Goal: Task Accomplishment & Management: Manage account settings

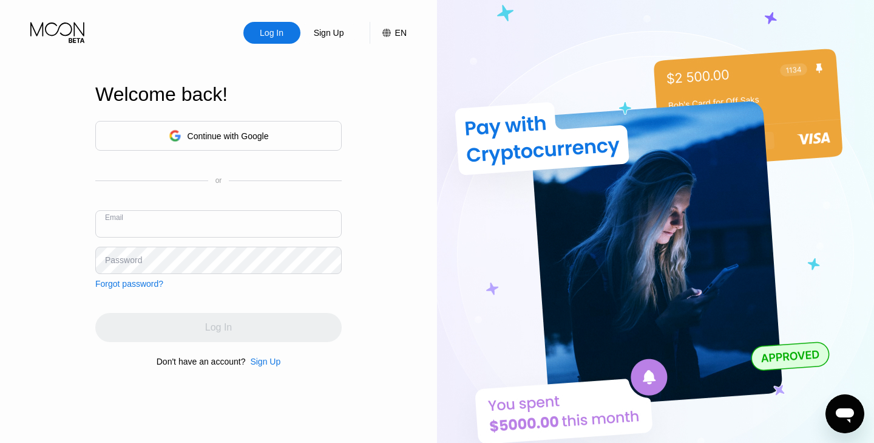
type input "[EMAIL_ADDRESS][DOMAIN_NAME]"
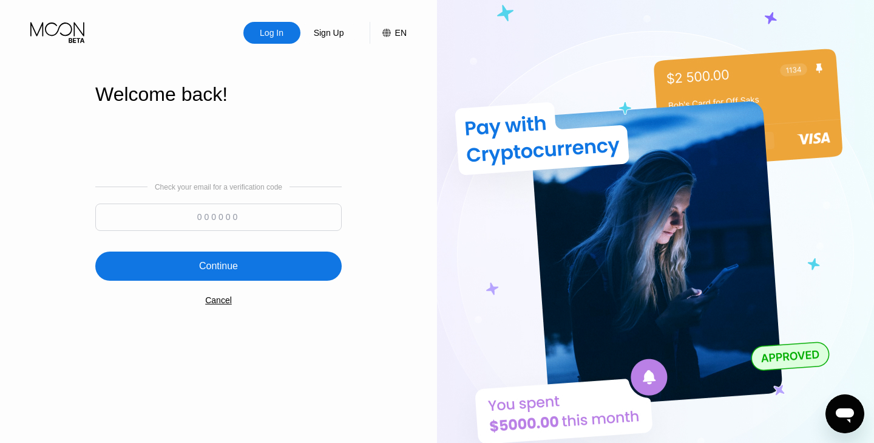
click at [226, 206] on input at bounding box center [218, 216] width 247 height 27
paste input "586356"
type input "586356"
click at [230, 282] on div "Check your email for a verification code 586356 Continue Cancel" at bounding box center [218, 243] width 247 height 247
click at [228, 276] on div "Continue" at bounding box center [218, 265] width 247 height 29
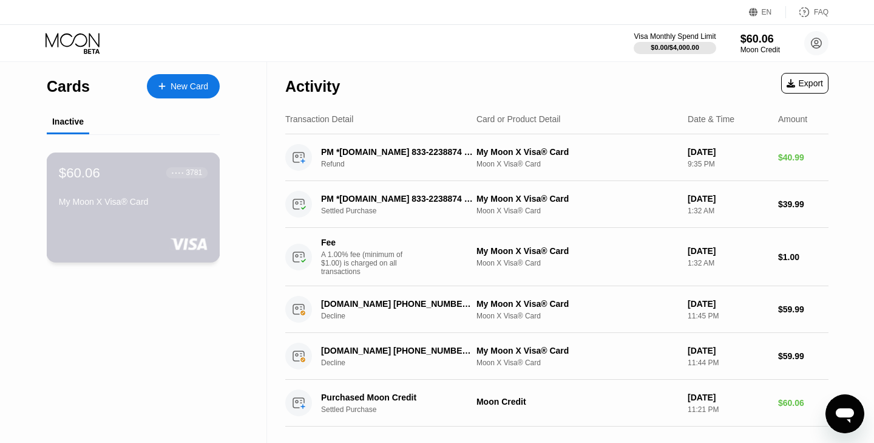
click at [152, 209] on div "My Moon X Visa® Card" at bounding box center [133, 204] width 149 height 15
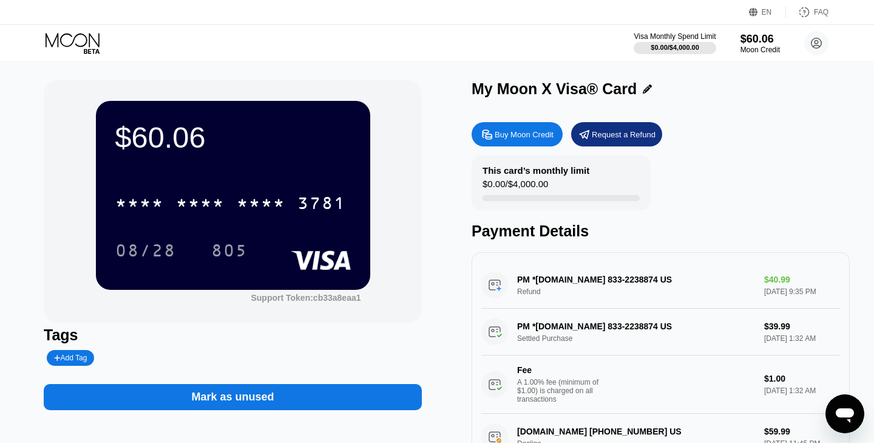
click at [284, 186] on div "* * * * * * * * * * * * 3781" at bounding box center [233, 199] width 236 height 41
click at [279, 228] on div "* * * * * * * * * * * * 3781 08/28 805" at bounding box center [233, 215] width 236 height 72
click at [279, 231] on div "* * * * * * * * * * * * 3781 08/28 805" at bounding box center [233, 215] width 236 height 72
click at [279, 229] on div "* * * * * * * * * * * * 3781 08/28 805" at bounding box center [233, 215] width 236 height 72
click at [276, 216] on div "* * * * * * * * * * * * 3781" at bounding box center [230, 203] width 245 height 30
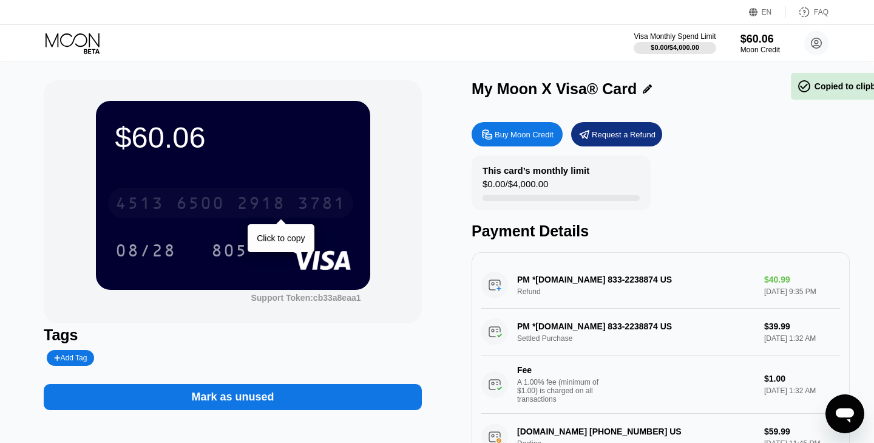
click at [276, 216] on div "[CREDIT_CARD_NUMBER]" at bounding box center [230, 203] width 245 height 30
click at [277, 217] on div "* * * * * * * * * * * * 3781" at bounding box center [230, 203] width 245 height 30
